Goal: Information Seeking & Learning: Learn about a topic

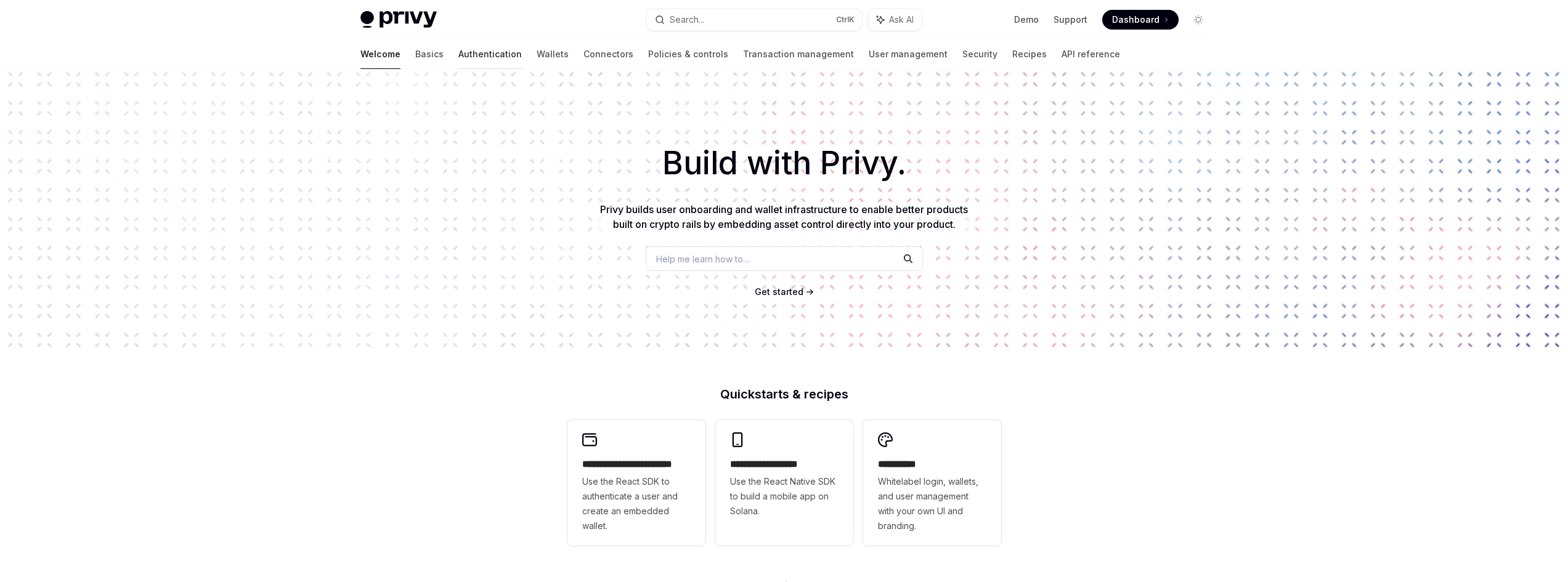
click at [459, 53] on link "Authentication" at bounding box center [490, 54] width 63 height 29
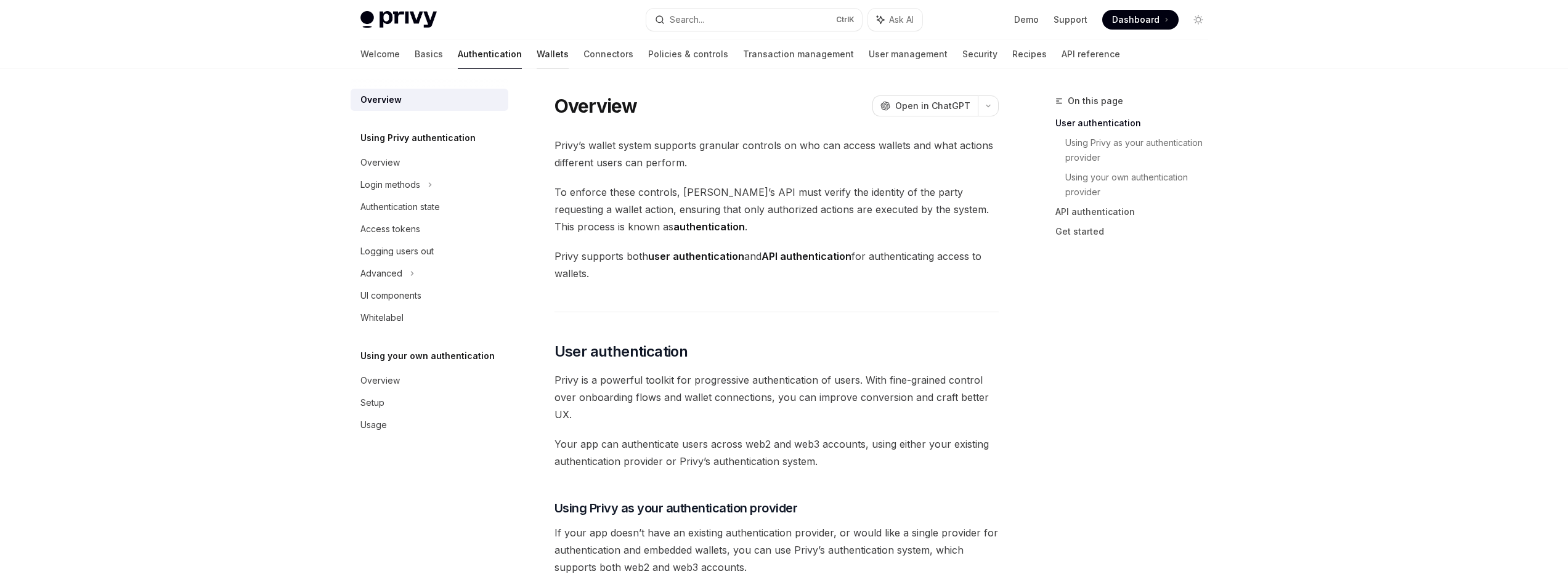
click at [537, 62] on link "Wallets" at bounding box center [552, 54] width 32 height 29
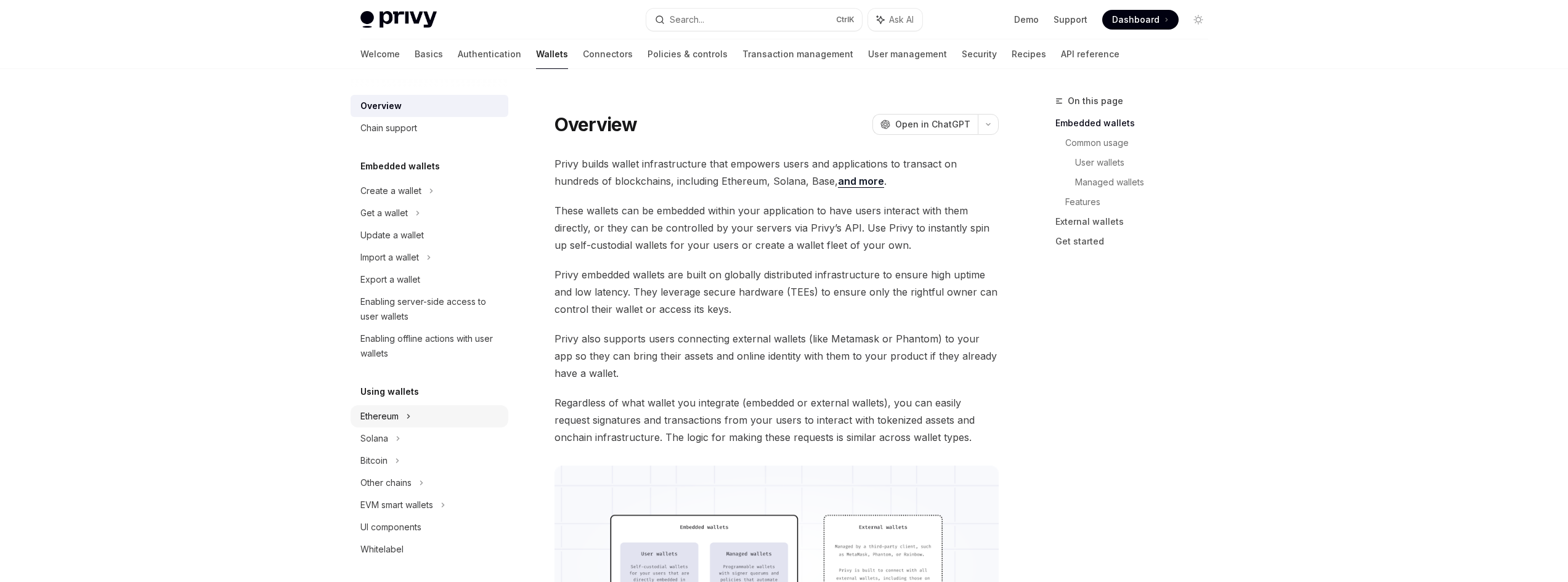
click at [395, 198] on div "Ethereum" at bounding box center [391, 191] width 61 height 15
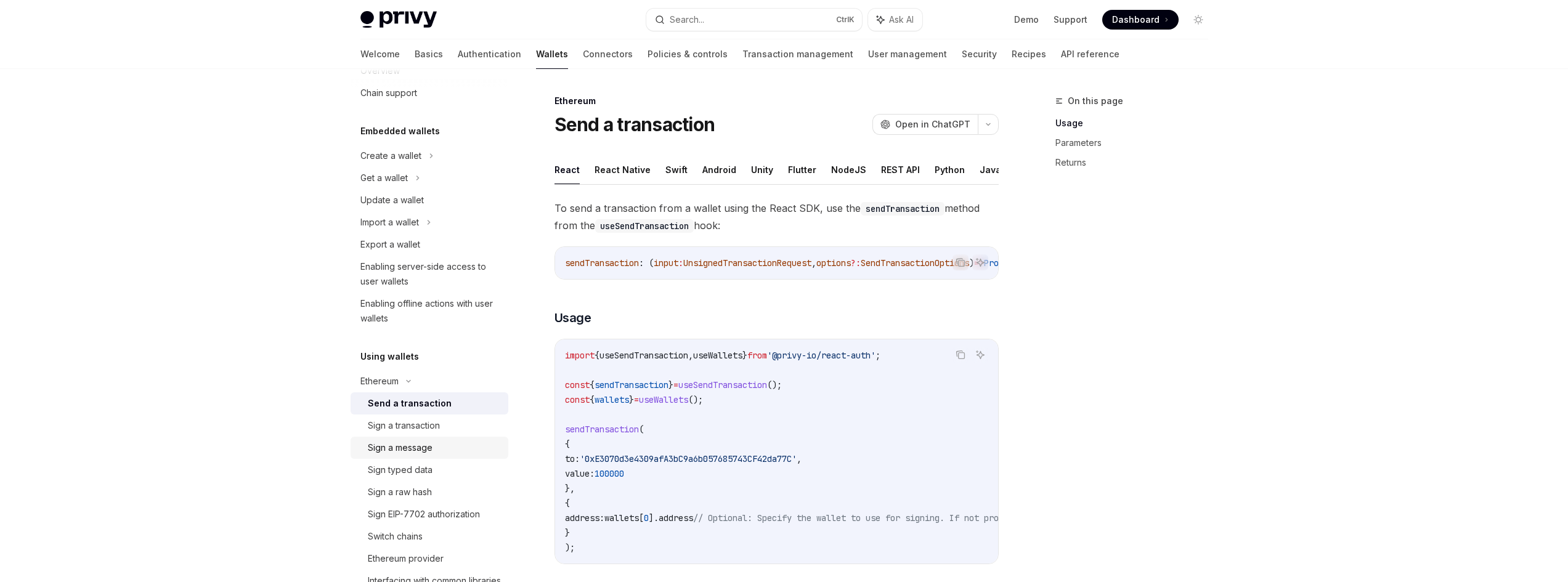
scroll to position [62, 0]
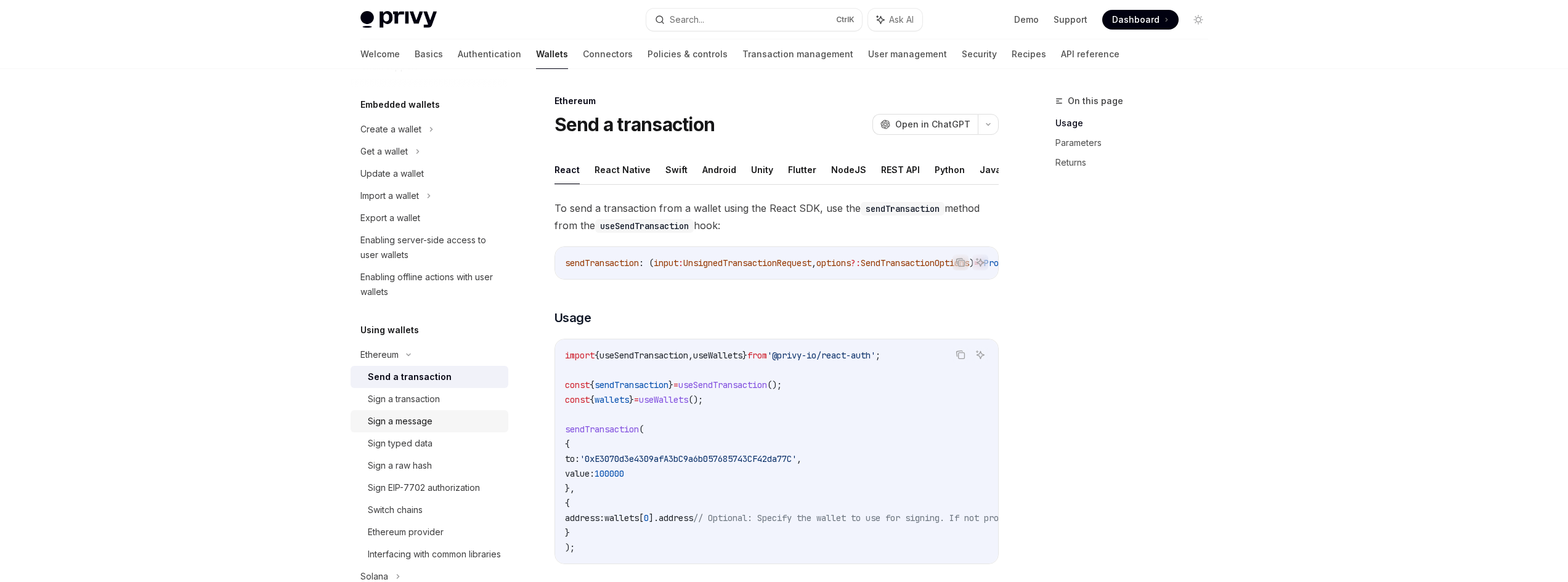
click at [466, 427] on div "Sign a message" at bounding box center [434, 421] width 133 height 15
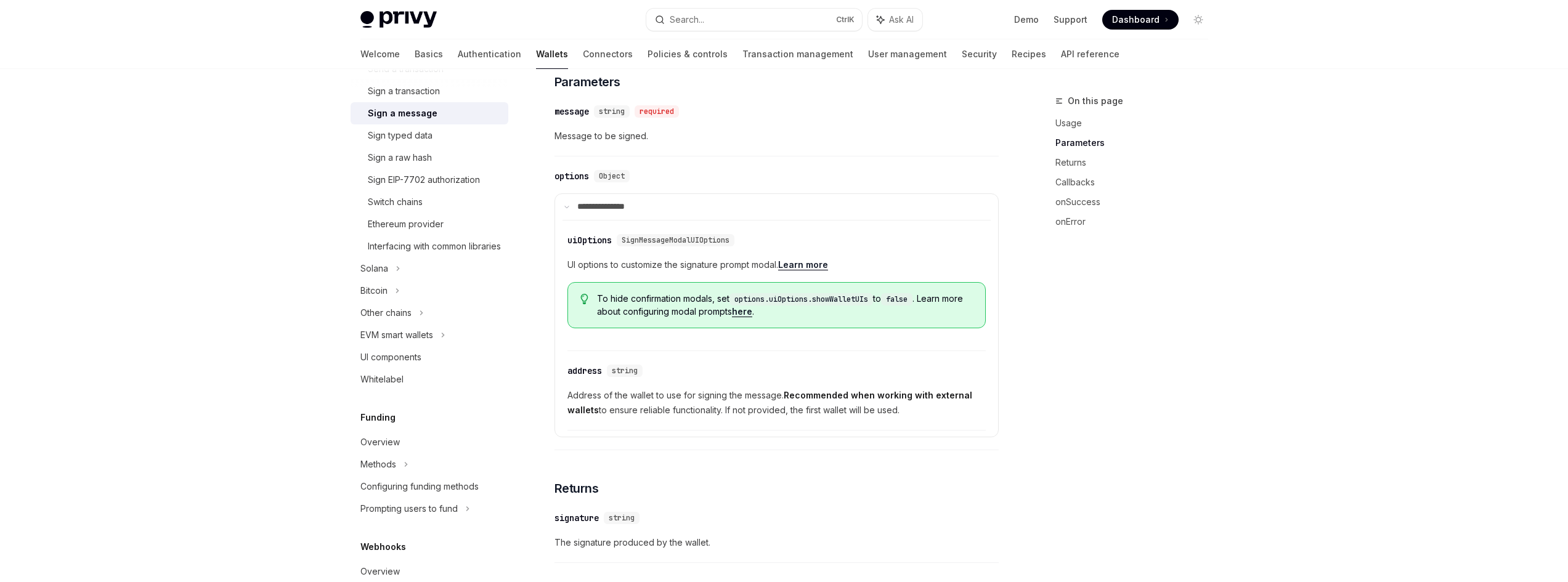
scroll to position [228, 0]
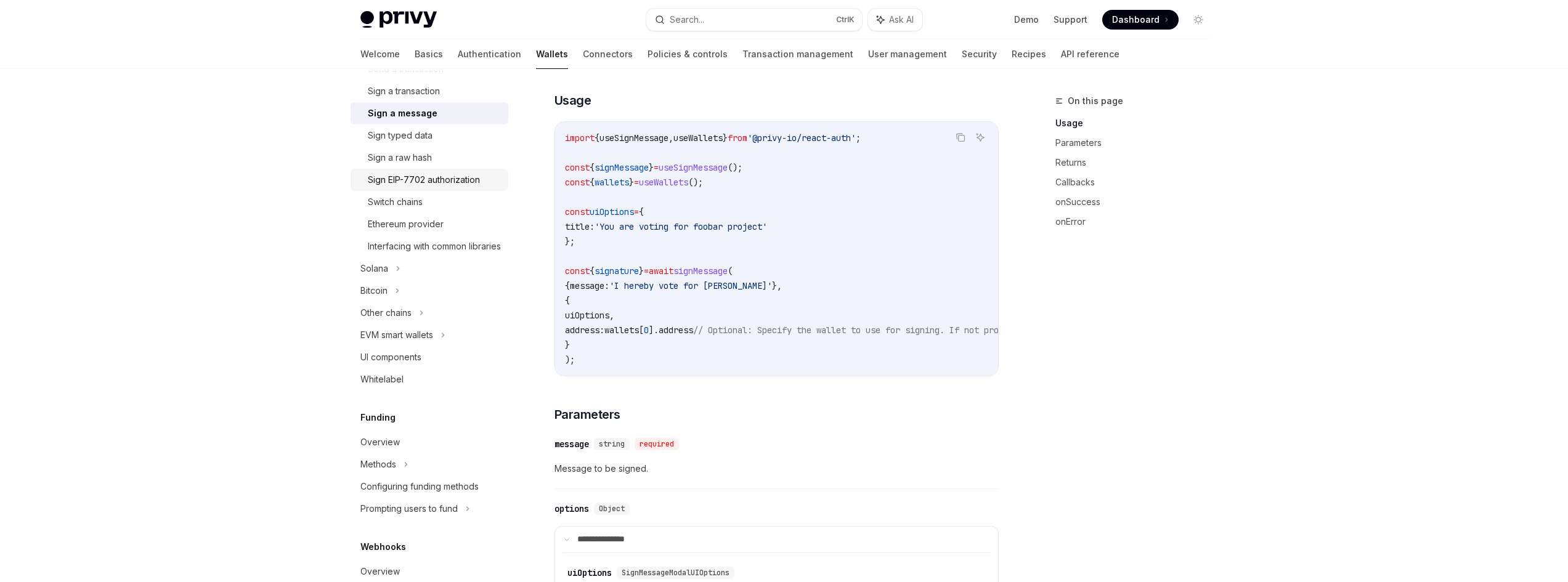
click at [353, 181] on link "Sign EIP-7702 authorization" at bounding box center [429, 180] width 157 height 22
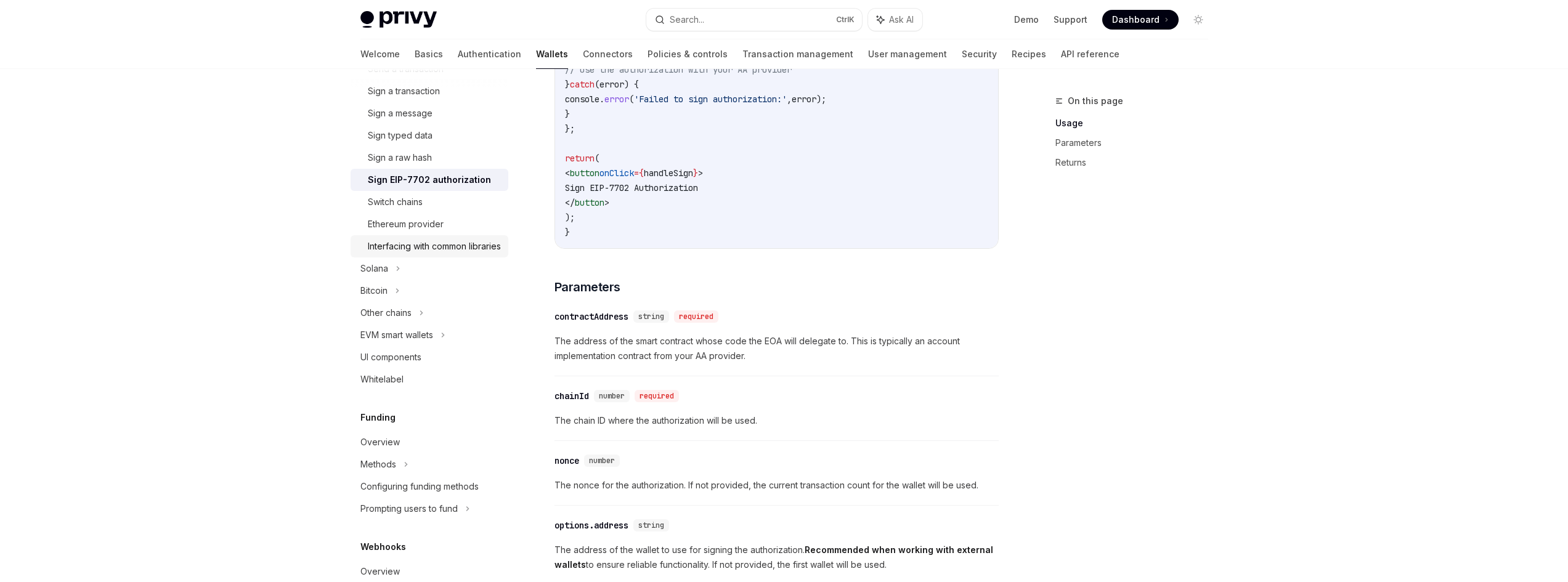
scroll to position [246, 0]
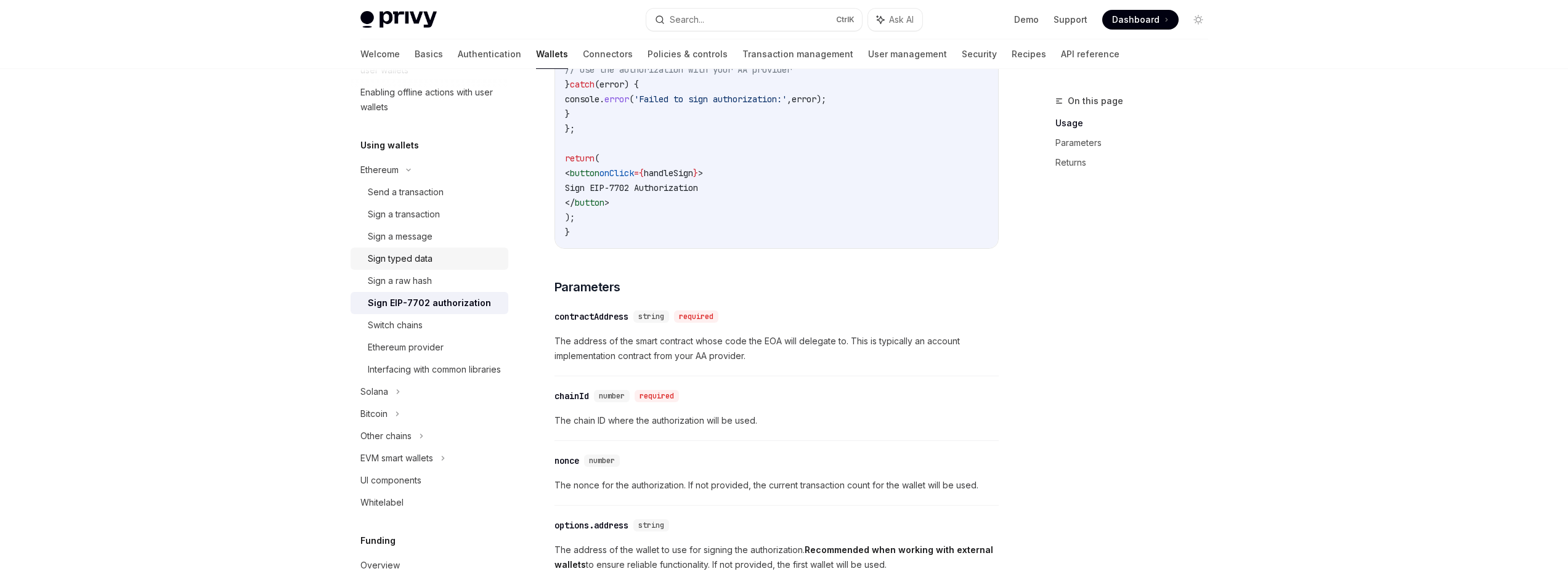
click at [420, 266] on link "Sign typed data" at bounding box center [429, 259] width 157 height 22
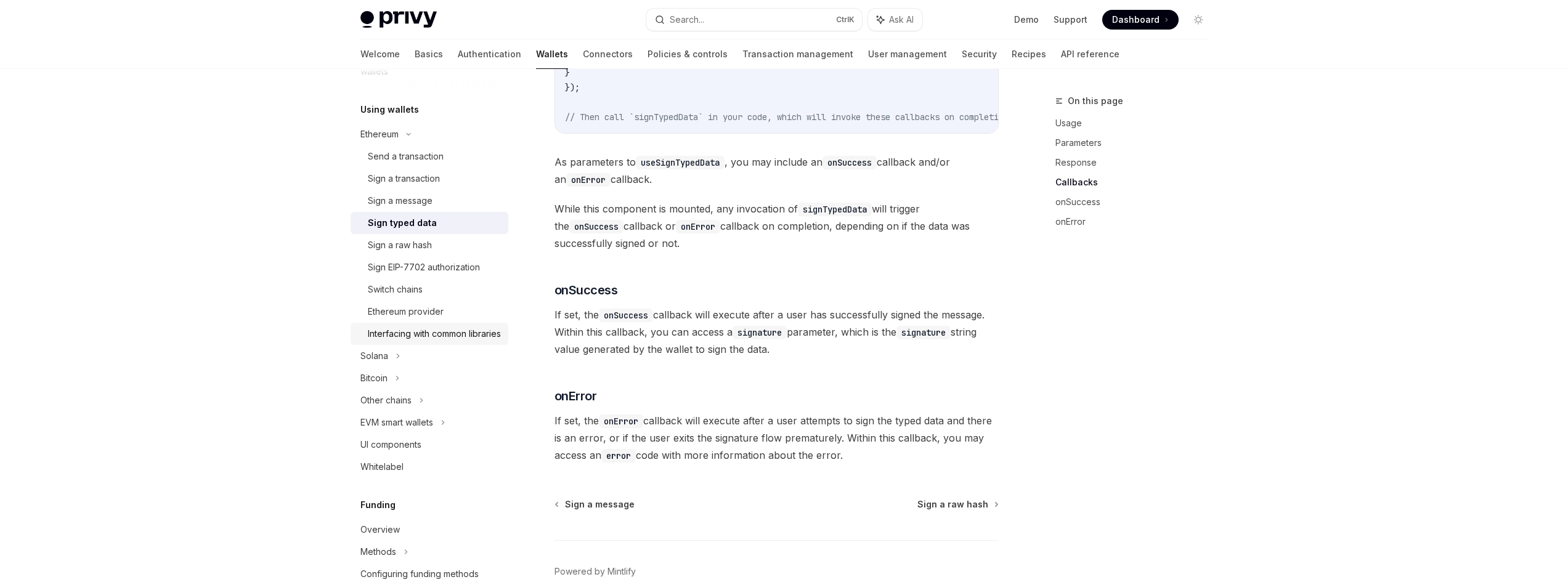
scroll to position [308, 0]
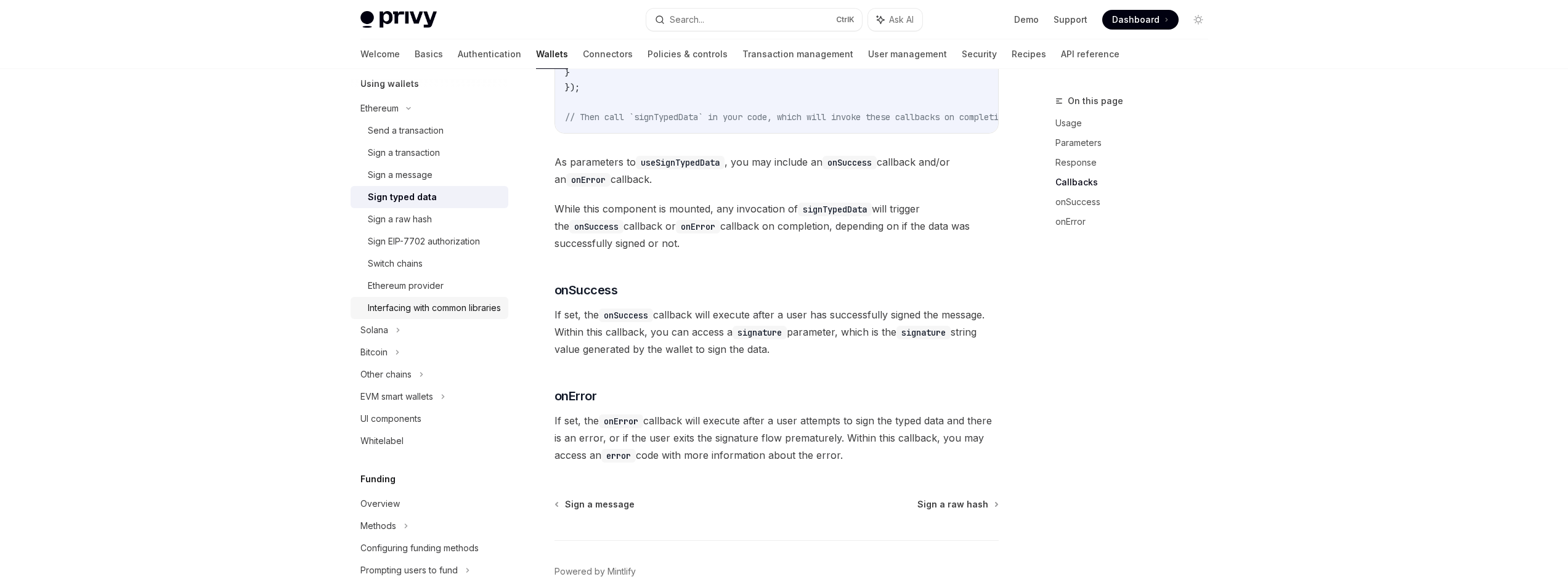
click at [467, 316] on div "Interfacing with common libraries" at bounding box center [434, 307] width 133 height 15
type textarea "*"
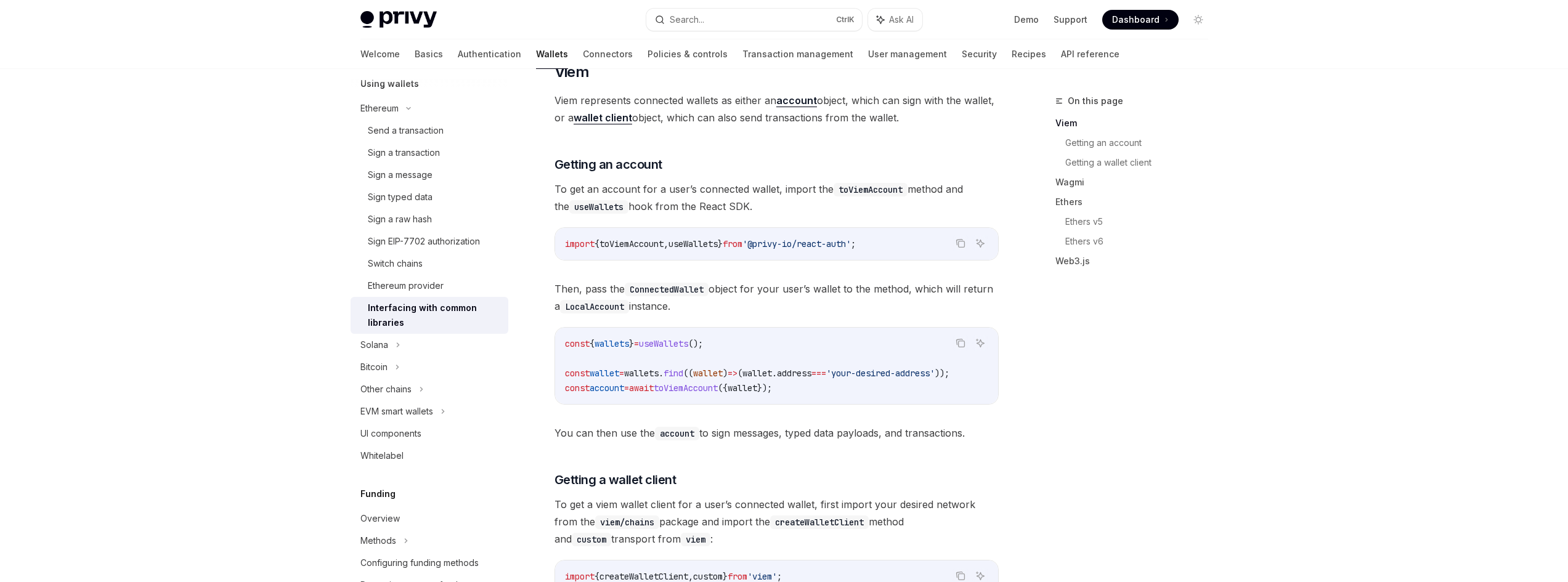
scroll to position [308, 0]
